Goal: Task Accomplishment & Management: Use online tool/utility

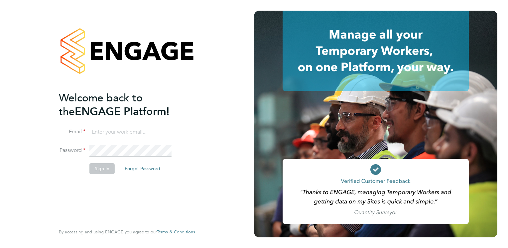
type input "[PERSON_NAME][EMAIL_ADDRESS][PERSON_NAME][DOMAIN_NAME]"
click at [97, 170] on button "Sign In" at bounding box center [101, 168] width 25 height 11
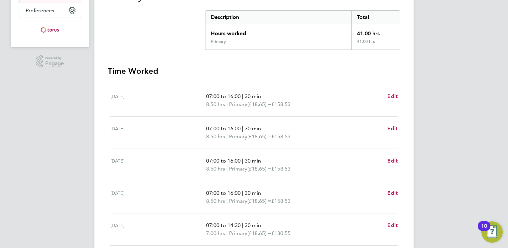
scroll to position [166, 0]
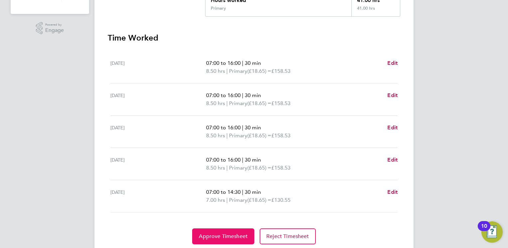
click at [214, 232] on button "Approve Timesheet" at bounding box center [223, 236] width 62 height 16
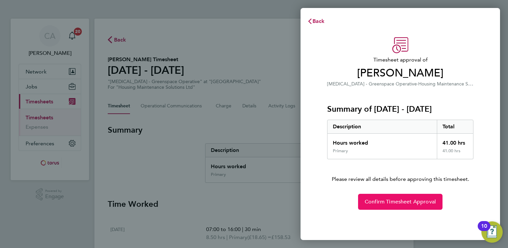
click at [392, 204] on span "Confirm Timesheet Approval" at bounding box center [400, 201] width 71 height 7
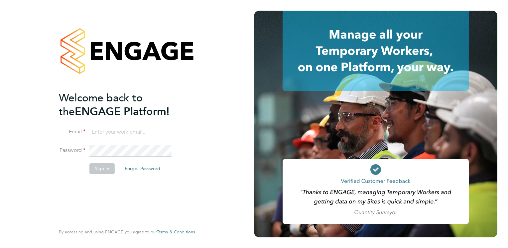
type input "[PERSON_NAME][EMAIL_ADDRESS][PERSON_NAME][DOMAIN_NAME]"
click at [108, 169] on button "Sign In" at bounding box center [101, 168] width 25 height 11
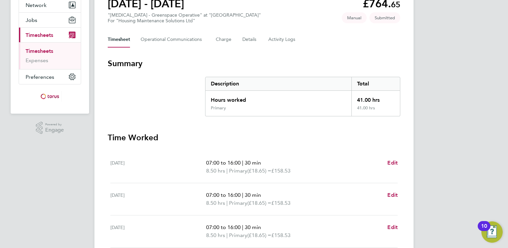
scroll to position [188, 0]
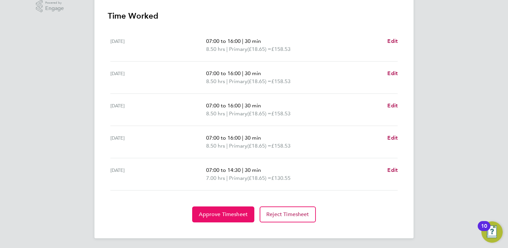
click at [216, 212] on span "Approve Timesheet" at bounding box center [223, 214] width 49 height 7
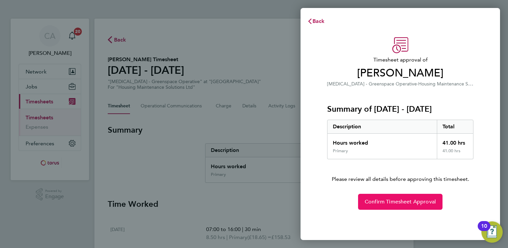
click at [381, 203] on span "Confirm Timesheet Approval" at bounding box center [400, 201] width 71 height 7
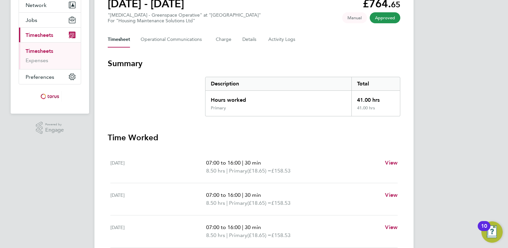
scroll to position [156, 0]
